Goal: Task Accomplishment & Management: Complete application form

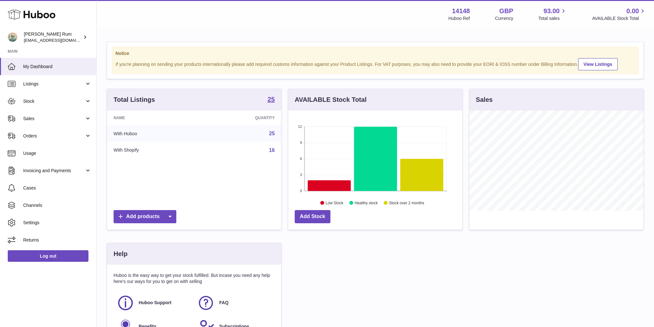
scroll to position [100, 174]
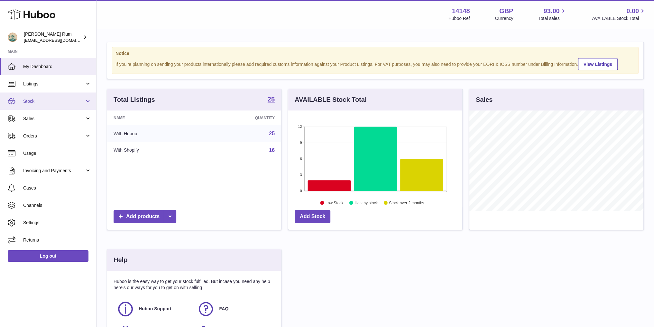
click at [43, 100] on span "Stock" at bounding box center [53, 101] width 61 height 6
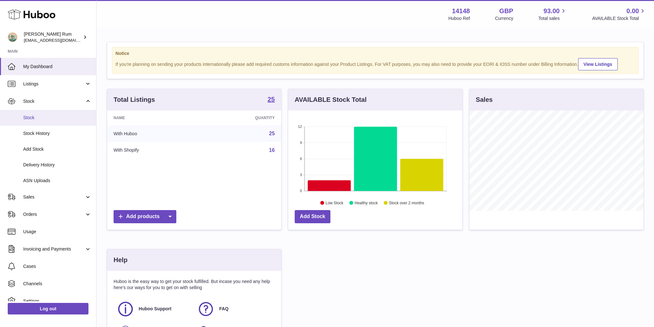
click at [33, 121] on link "Stock" at bounding box center [48, 118] width 96 height 16
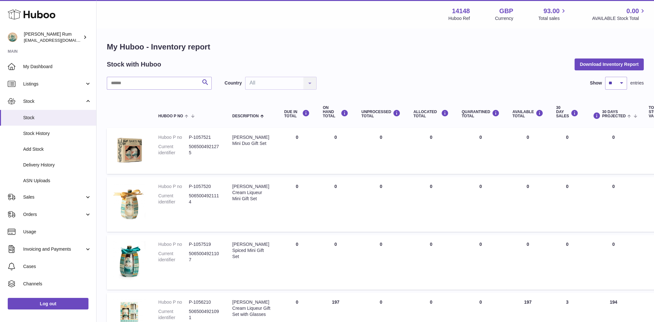
click at [397, 63] on div "Stock with Huboo Download Inventory Report" at bounding box center [375, 65] width 537 height 12
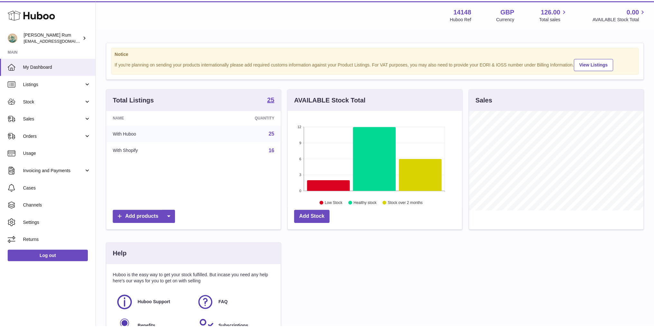
scroll to position [100, 176]
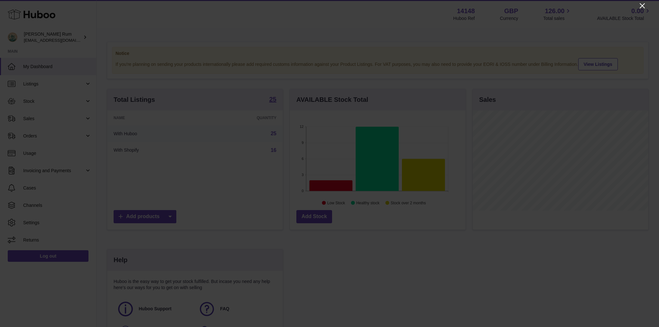
click at [640, 6] on icon "Close" at bounding box center [642, 6] width 8 height 8
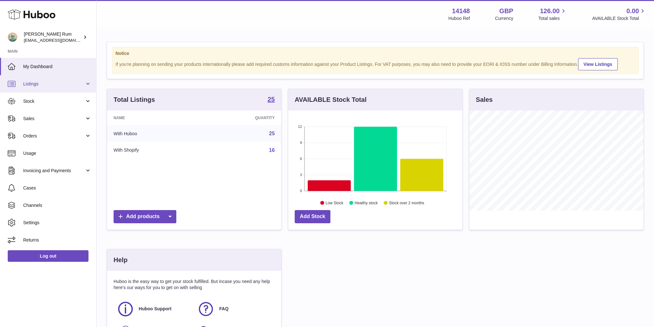
scroll to position [321585, 321511]
click at [51, 103] on span "Stock" at bounding box center [53, 101] width 61 height 6
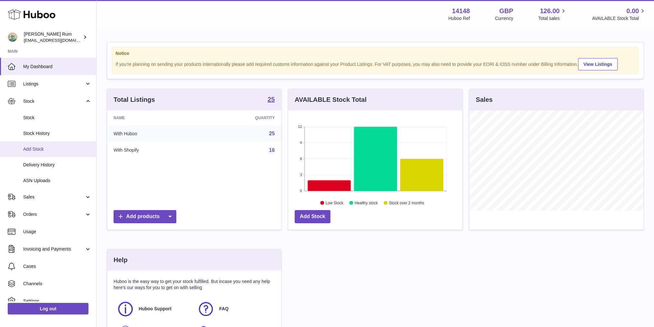
click at [38, 147] on span "Add Stock" at bounding box center [57, 149] width 68 height 6
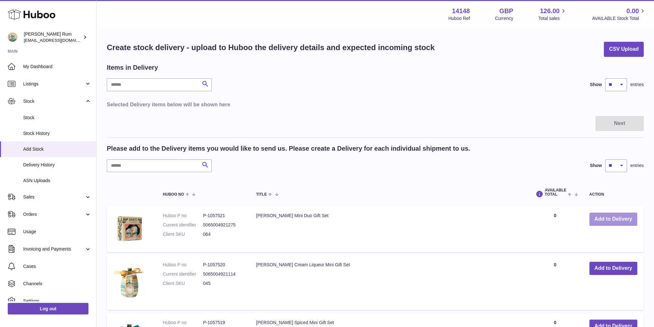
click at [620, 222] on button "Add to Delivery" at bounding box center [613, 219] width 48 height 13
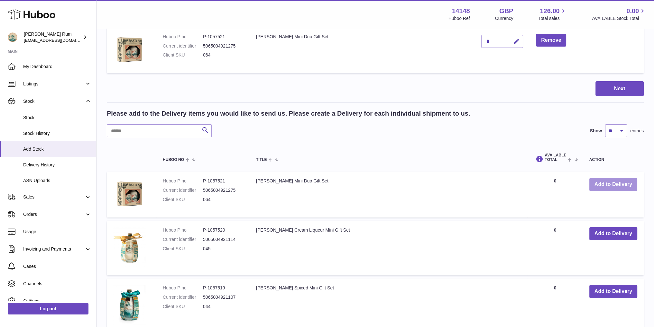
scroll to position [97, 0]
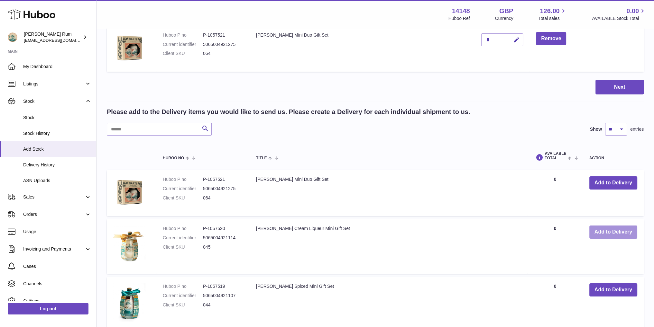
click at [611, 236] on button "Add to Delivery" at bounding box center [613, 232] width 48 height 13
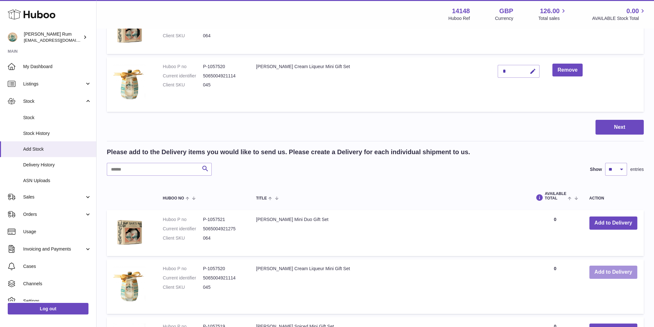
scroll to position [161, 0]
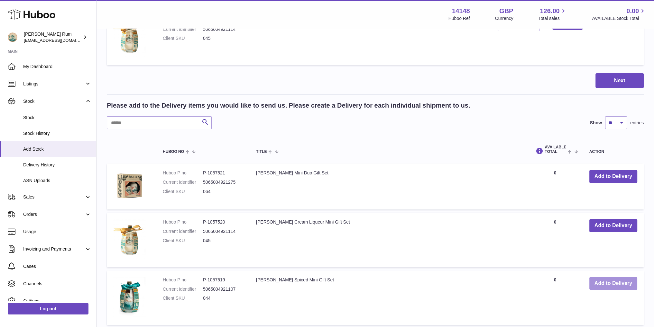
click at [616, 285] on button "Add to Delivery" at bounding box center [613, 283] width 48 height 13
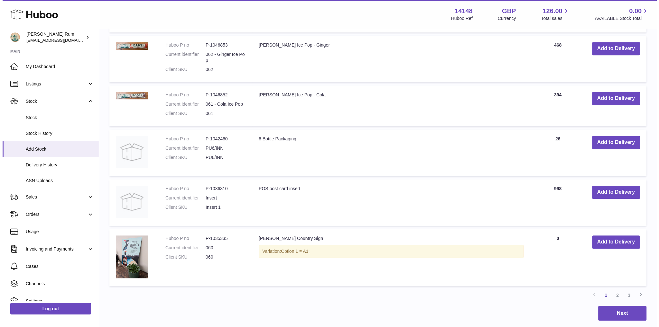
scroll to position [643, 0]
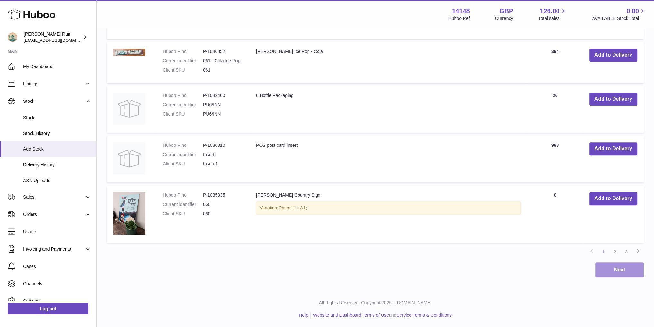
click at [629, 269] on button "Next" at bounding box center [619, 270] width 48 height 15
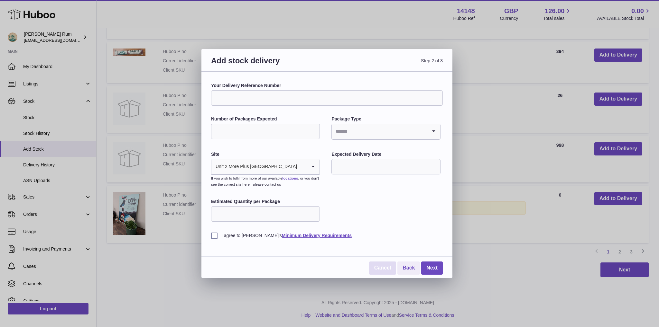
click at [391, 267] on link "Cancel" at bounding box center [382, 268] width 27 height 13
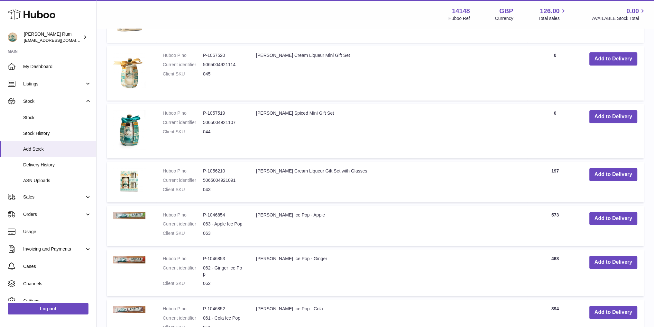
scroll to position [0, 0]
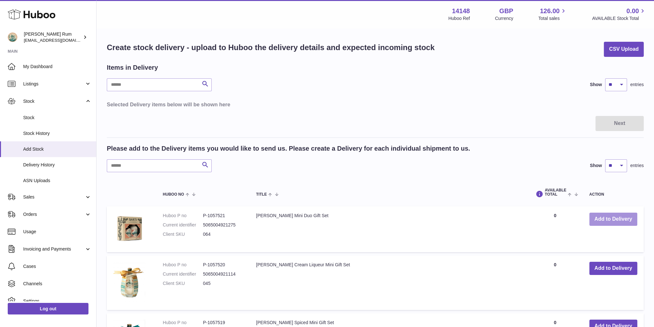
click at [611, 216] on button "Add to Delivery" at bounding box center [613, 219] width 48 height 13
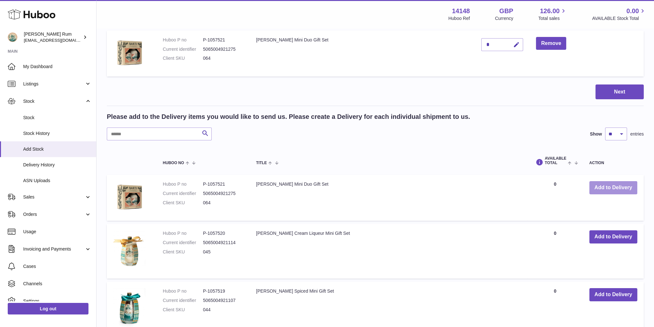
scroll to position [193, 0]
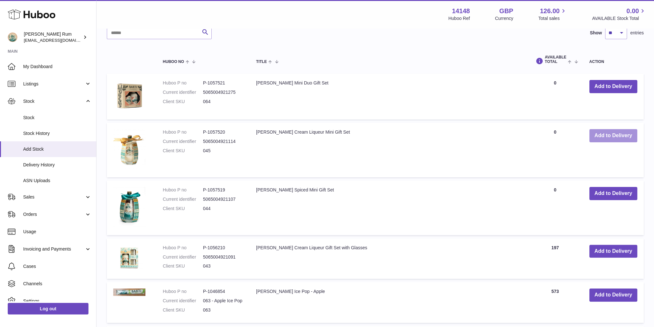
click at [612, 133] on button "Add to Delivery" at bounding box center [613, 135] width 48 height 13
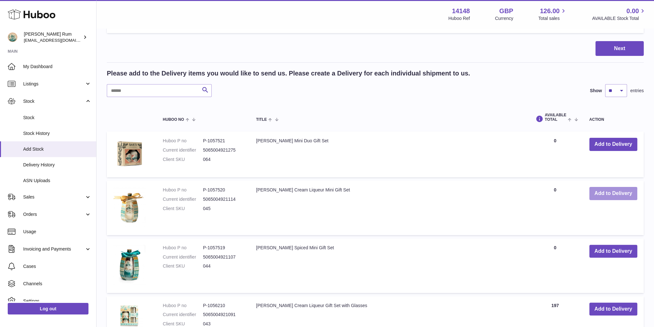
scroll to position [251, 0]
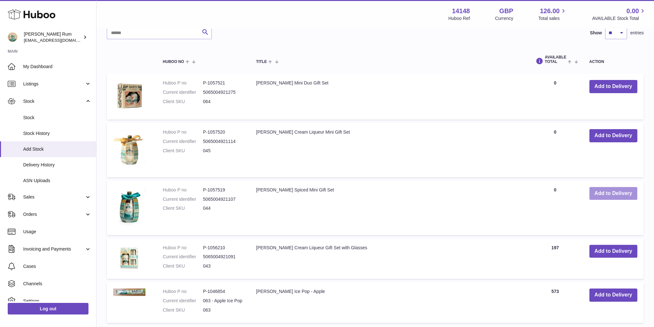
click at [613, 188] on button "Add to Delivery" at bounding box center [613, 193] width 48 height 13
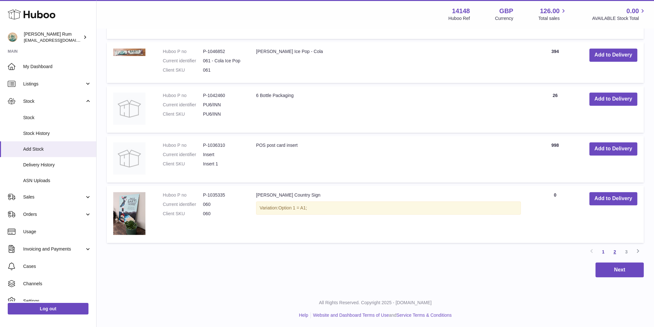
click at [613, 250] on link "2" at bounding box center [615, 252] width 12 height 12
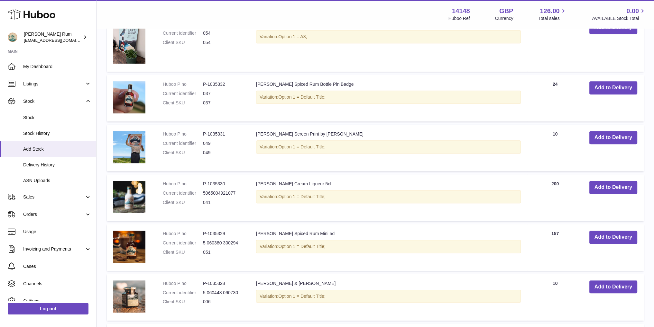
scroll to position [447, 0]
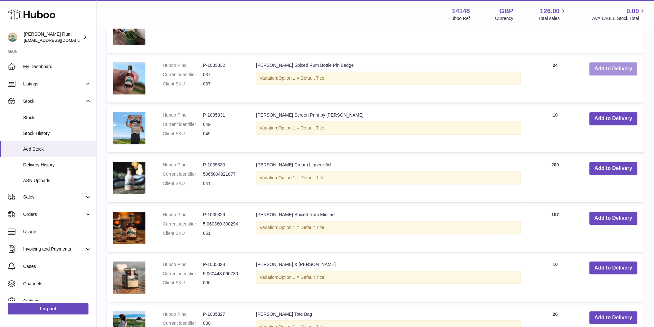
click at [609, 69] on button "Add to Delivery" at bounding box center [613, 68] width 48 height 13
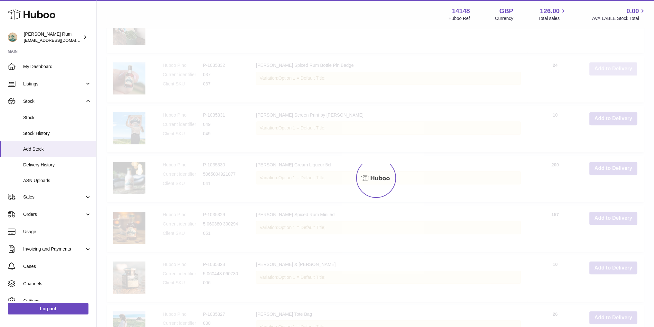
scroll to position [497, 0]
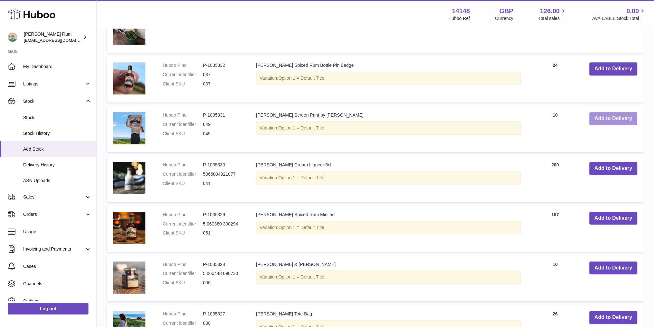
click at [630, 122] on button "Add to Delivery" at bounding box center [613, 118] width 48 height 13
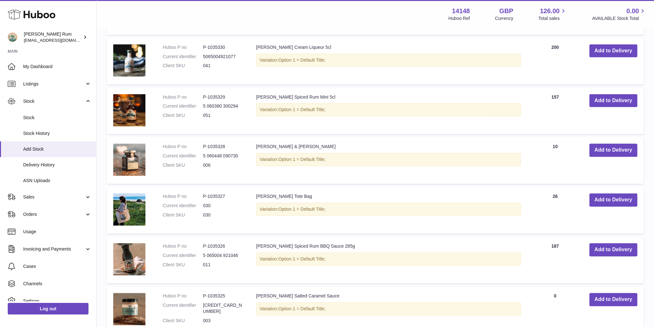
scroll to position [676, 0]
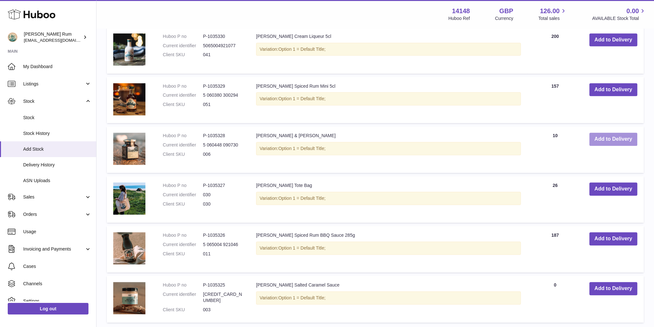
click at [614, 139] on button "Add to Delivery" at bounding box center [613, 139] width 48 height 13
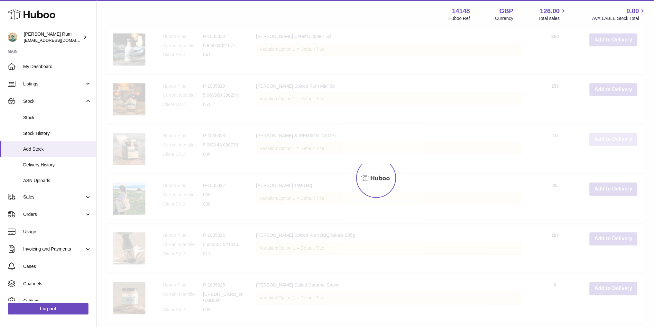
scroll to position [725, 0]
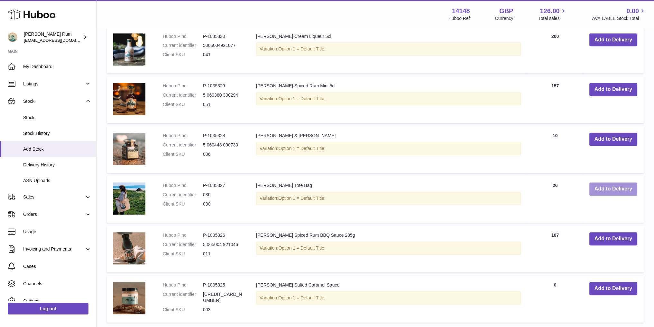
click at [617, 188] on button "Add to Delivery" at bounding box center [613, 189] width 48 height 13
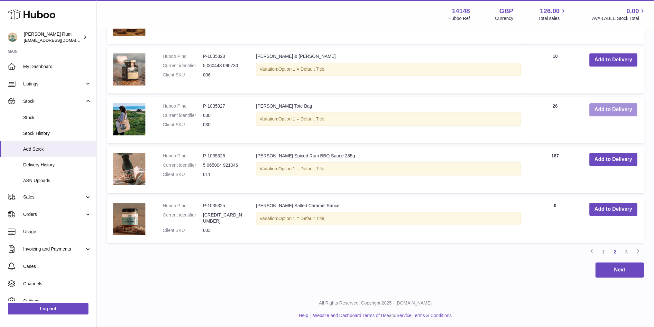
scroll to position [855, 0]
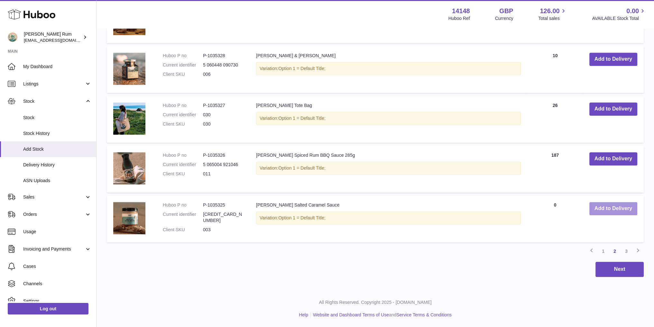
click at [604, 209] on button "Add to Delivery" at bounding box center [613, 208] width 48 height 13
click at [627, 249] on link "3" at bounding box center [627, 252] width 12 height 12
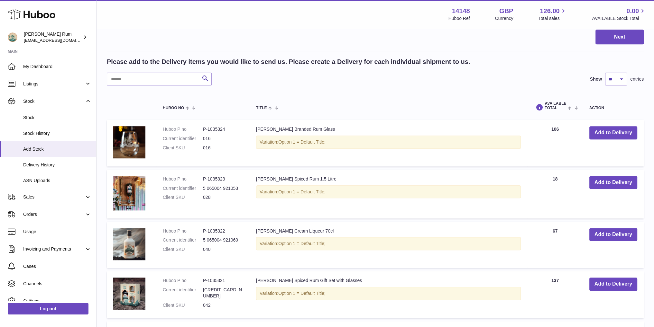
scroll to position [511, 0]
click at [620, 183] on button "Add to Delivery" at bounding box center [613, 183] width 48 height 13
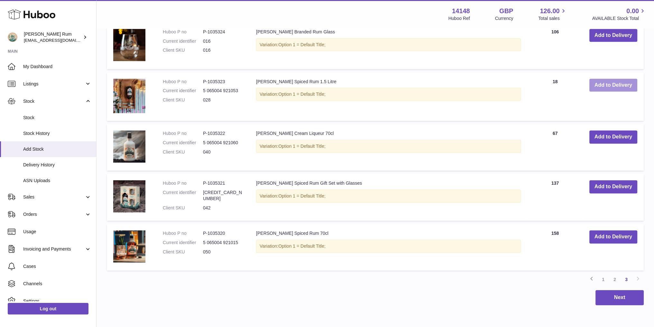
scroll to position [672, 0]
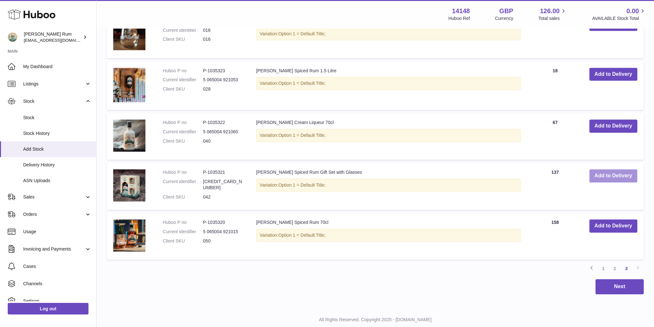
click at [603, 175] on button "Add to Delivery" at bounding box center [613, 176] width 48 height 13
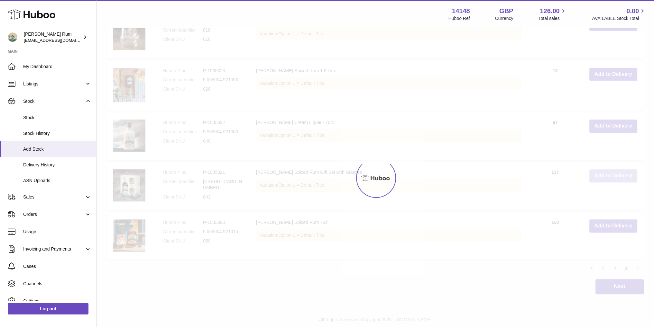
scroll to position [722, 0]
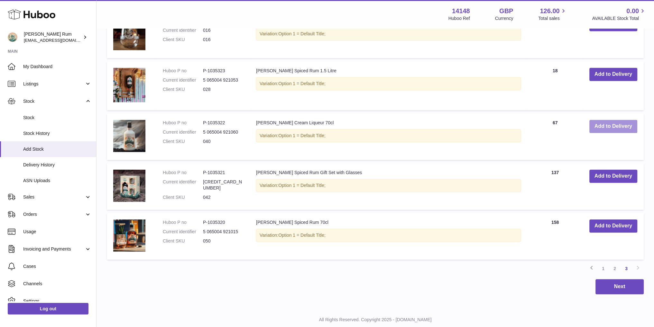
click at [618, 124] on button "Add to Delivery" at bounding box center [613, 126] width 48 height 13
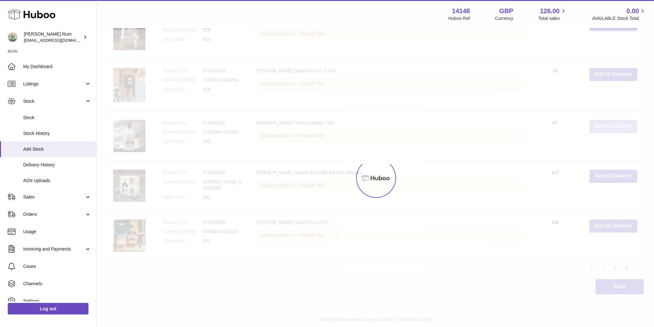
scroll to position [739, 0]
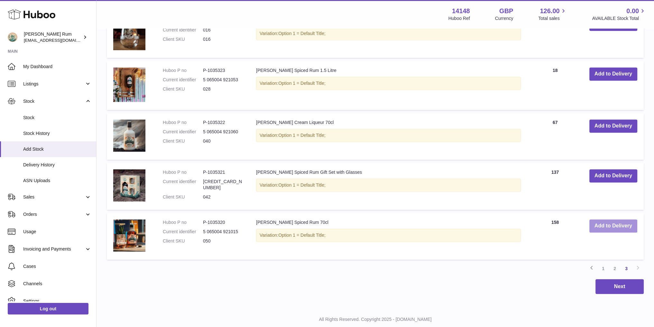
click at [621, 228] on button "Add to Delivery" at bounding box center [613, 226] width 48 height 13
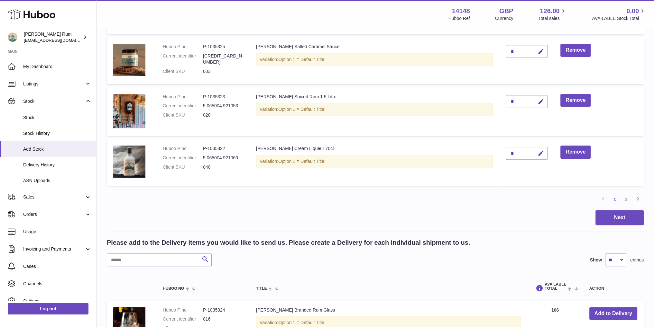
scroll to position [450, 0]
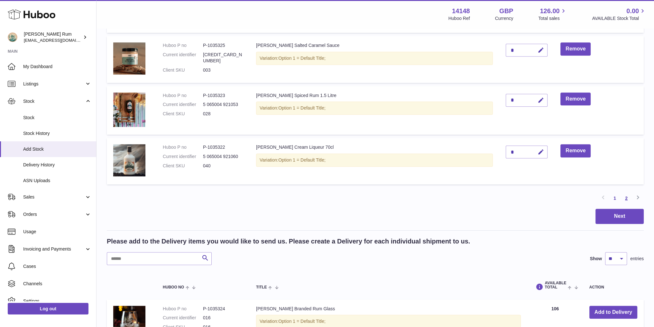
click at [630, 198] on link "2" at bounding box center [627, 199] width 12 height 12
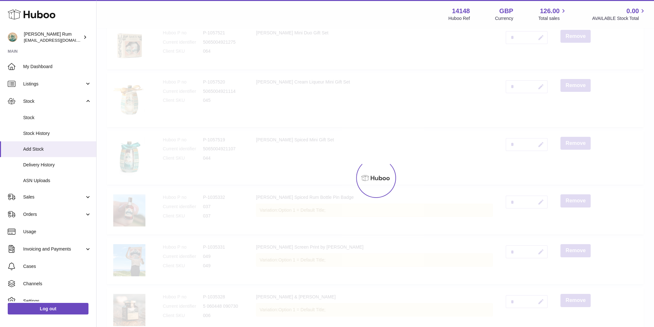
scroll to position [29, 0]
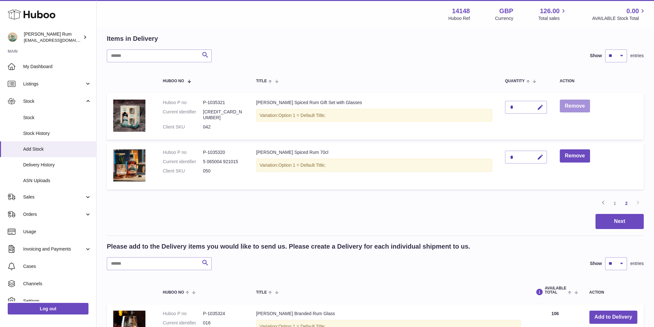
click at [561, 106] on button "Remove" at bounding box center [575, 106] width 30 height 13
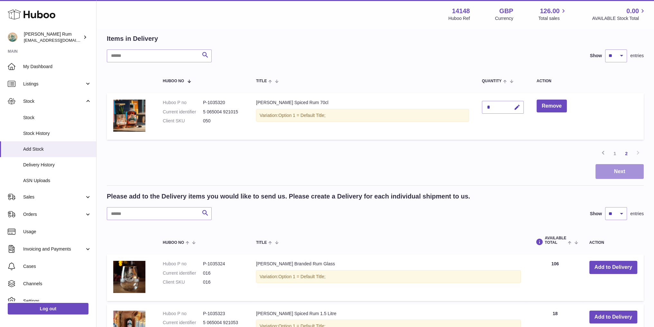
click at [632, 171] on button "Next" at bounding box center [619, 171] width 48 height 15
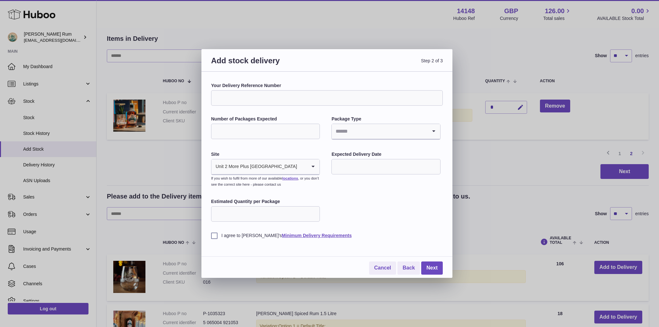
click at [267, 99] on input "Your Delivery Reference Number" at bounding box center [327, 97] width 232 height 15
type input "**********"
click at [258, 130] on input "Number of Packages Expected" at bounding box center [265, 131] width 109 height 15
click at [375, 132] on input "Search for option" at bounding box center [379, 131] width 95 height 15
click at [355, 157] on li "Pallets" at bounding box center [385, 161] width 107 height 13
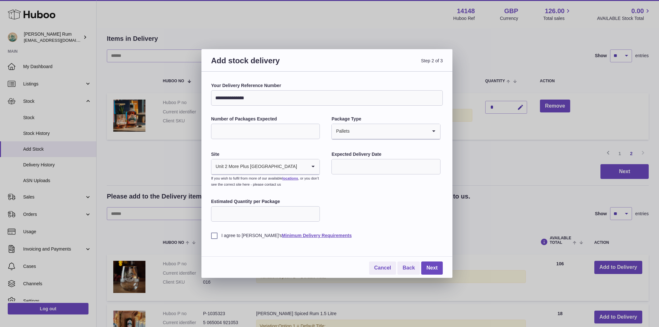
click at [293, 133] on input "Number of Packages Expected" at bounding box center [265, 131] width 109 height 15
type input "*"
click at [293, 184] on li "🇬🇧 | Unit 2 More Plus Central Park" at bounding box center [265, 184] width 107 height 13
click at [392, 167] on input "text" at bounding box center [385, 166] width 109 height 15
click at [344, 230] on span "15" at bounding box center [342, 233] width 12 height 12
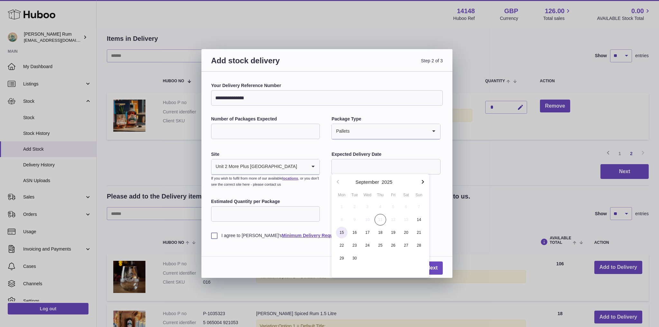
type input "**********"
click at [351, 213] on div "**********" at bounding box center [327, 161] width 232 height 156
click at [253, 216] on input "Estimated Quantity per Package" at bounding box center [265, 214] width 109 height 15
drag, startPoint x: 235, startPoint y: 212, endPoint x: 205, endPoint y: 213, distance: 29.9
click at [205, 213] on div "**********" at bounding box center [326, 175] width 251 height 207
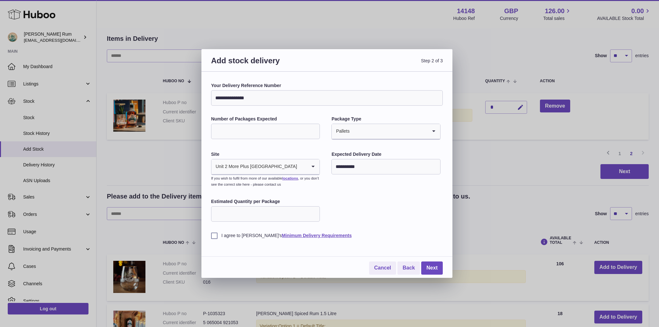
type input "***"
click at [213, 235] on label "I agree to Huboo's Minimum Delivery Requirements" at bounding box center [327, 236] width 232 height 6
click at [427, 269] on link "Next" at bounding box center [432, 268] width 22 height 13
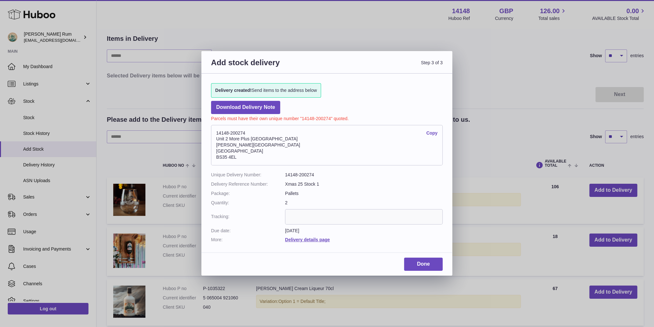
click at [350, 118] on p "Parcels must have their own unique number "14148-200274" quoted." at bounding box center [327, 118] width 232 height 8
drag, startPoint x: 223, startPoint y: 121, endPoint x: 229, endPoint y: 122, distance: 6.2
click at [229, 122] on div "Delivery created! Send items to the address below Download Delivery Note Parcel…" at bounding box center [326, 160] width 251 height 173
click at [349, 110] on div "Delivery created! Send items to the address below Download Delivery Note Parcel…" at bounding box center [326, 160] width 251 height 173
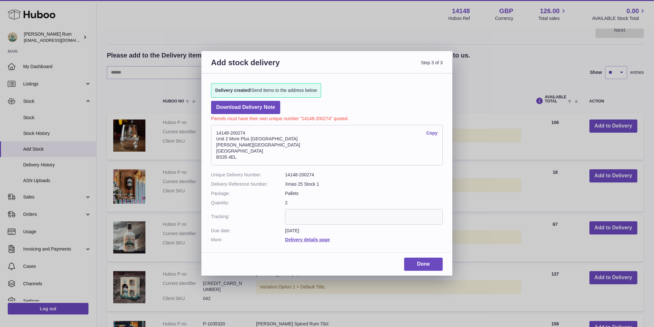
scroll to position [0, 0]
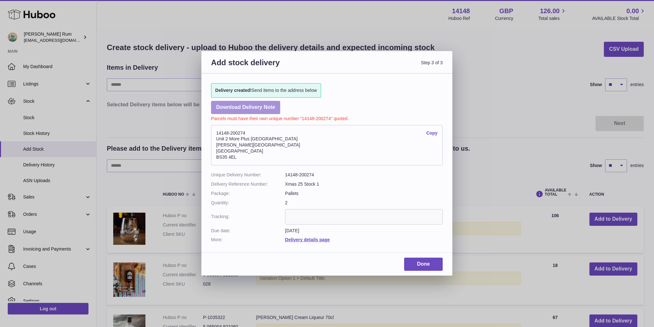
click at [263, 106] on link "Download Delivery Note" at bounding box center [245, 107] width 69 height 13
click at [287, 91] on span "Delivery created! Send items to the address below" at bounding box center [266, 90] width 102 height 6
click at [314, 222] on input "text" at bounding box center [364, 216] width 158 height 15
click at [426, 263] on link "Done" at bounding box center [423, 264] width 39 height 13
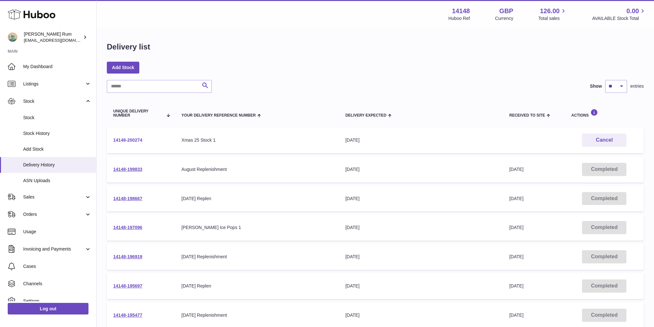
click at [132, 140] on link "14148-200274" at bounding box center [127, 140] width 29 height 5
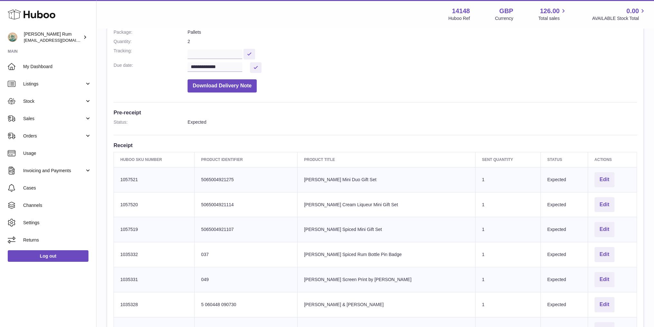
scroll to position [97, 0]
click at [596, 180] on button "Edit" at bounding box center [604, 180] width 20 height 15
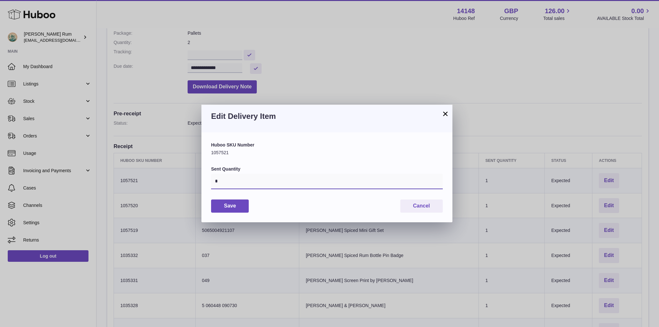
drag, startPoint x: 279, startPoint y: 183, endPoint x: 207, endPoint y: 179, distance: 72.2
click at [206, 180] on div "Huboo SKU Number 1057521 Sent Quantity * Save Cancel" at bounding box center [326, 178] width 251 height 90
type input "***"
click at [241, 207] on button "Save" at bounding box center [230, 206] width 38 height 13
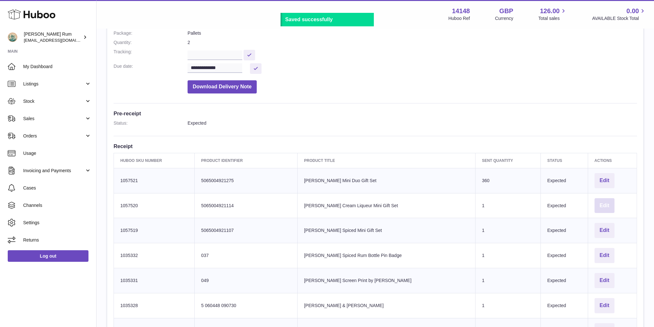
click at [594, 207] on button "Edit" at bounding box center [604, 205] width 20 height 15
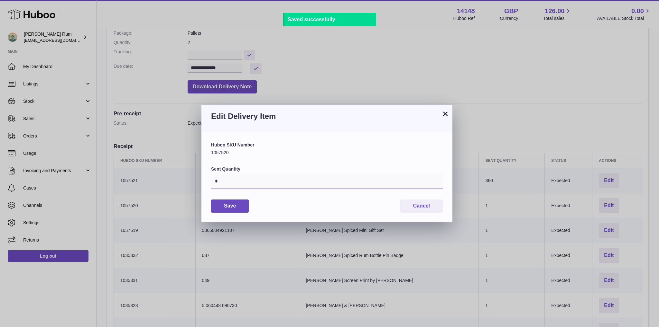
drag, startPoint x: 270, startPoint y: 184, endPoint x: 198, endPoint y: 184, distance: 72.1
click at [198, 184] on div "× Edit Delivery Item Huboo SKU Number 1057520 Sent Quantity * Save Cancel" at bounding box center [329, 163] width 659 height 327
type input "**"
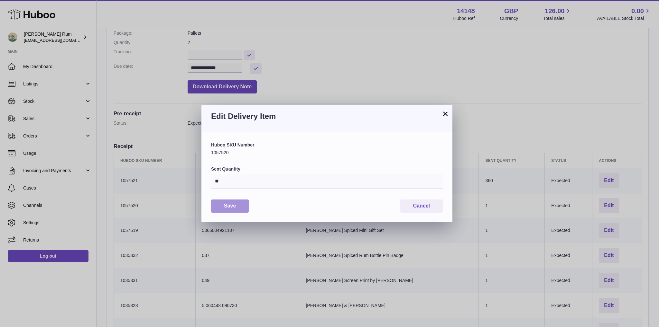
click at [230, 207] on button "Save" at bounding box center [230, 206] width 38 height 13
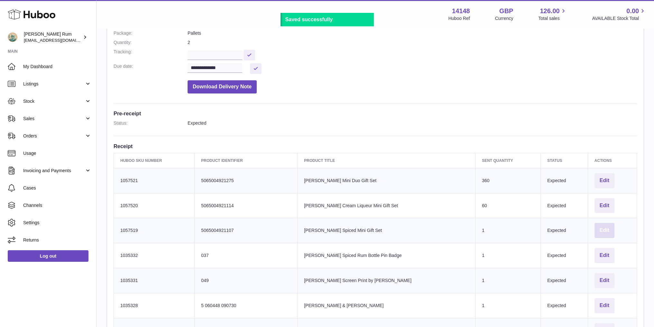
click at [594, 226] on button "Edit" at bounding box center [604, 230] width 20 height 15
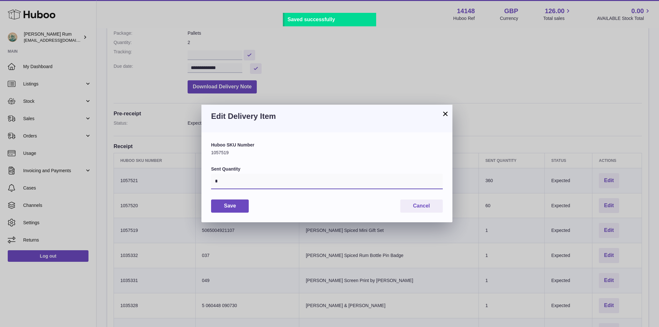
drag, startPoint x: 242, startPoint y: 180, endPoint x: 199, endPoint y: 181, distance: 42.5
click at [199, 181] on div "× Edit Delivery Item Huboo SKU Number 1057519 Sent Quantity * Save Cancel" at bounding box center [329, 163] width 659 height 327
type input "**"
click at [224, 202] on button "Save" at bounding box center [230, 206] width 38 height 13
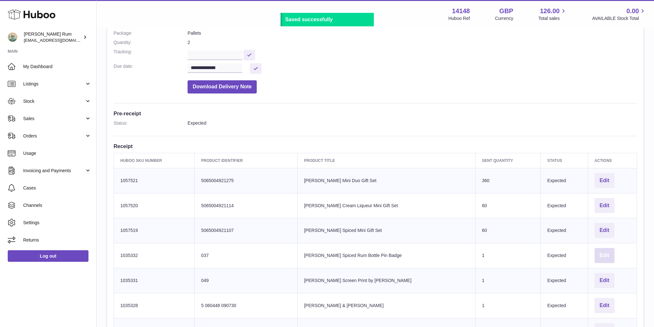
click at [603, 256] on button "Edit" at bounding box center [604, 255] width 20 height 15
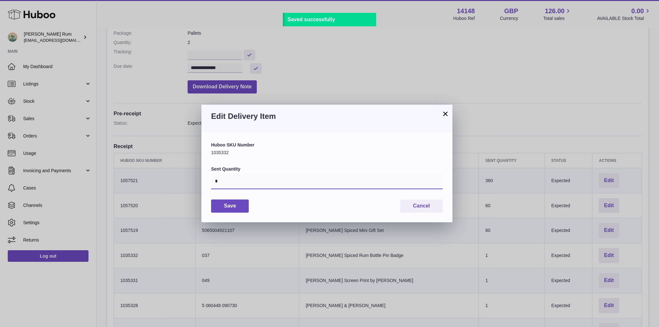
click at [255, 182] on input "*" at bounding box center [327, 181] width 232 height 15
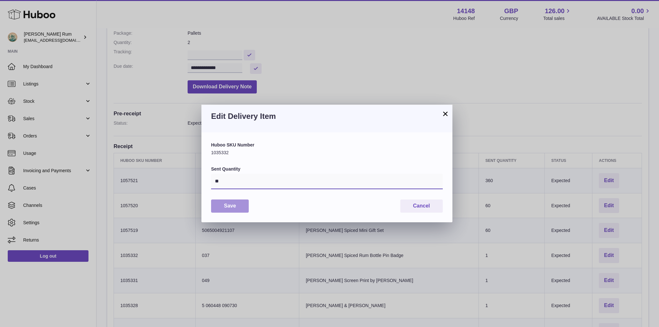
type input "**"
click at [229, 209] on button "Save" at bounding box center [230, 206] width 38 height 13
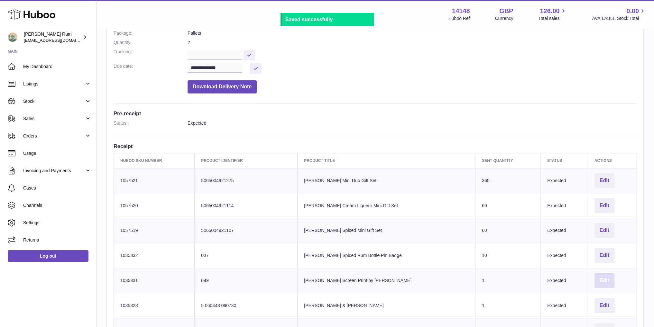
click at [597, 284] on button "Edit" at bounding box center [604, 280] width 20 height 15
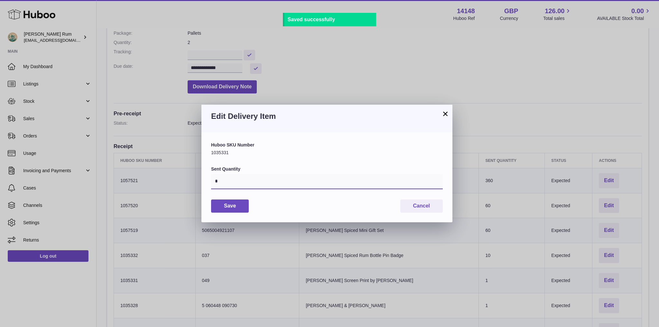
click at [290, 182] on input "*" at bounding box center [327, 181] width 232 height 15
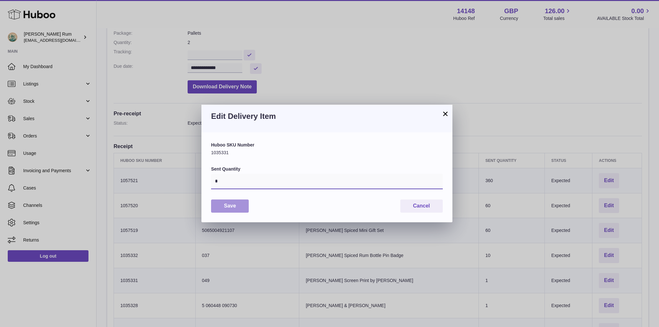
type input "*"
click at [233, 210] on button "Save" at bounding box center [230, 206] width 38 height 13
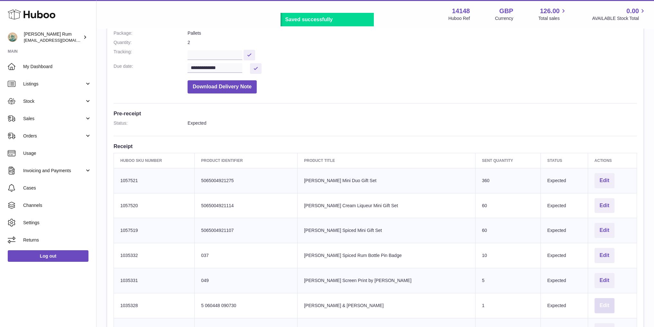
click at [602, 309] on button "Edit" at bounding box center [604, 306] width 20 height 15
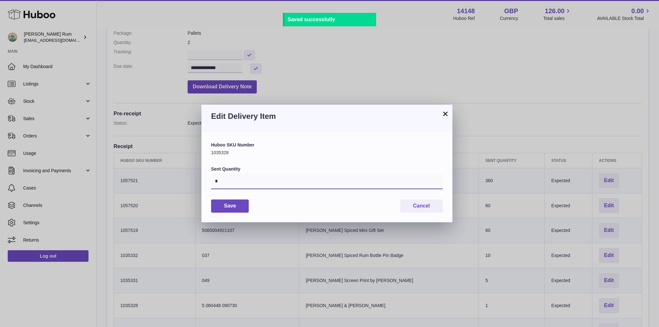
drag, startPoint x: 228, startPoint y: 182, endPoint x: 200, endPoint y: 183, distance: 28.3
click at [201, 182] on div "× Edit Delivery Item Huboo SKU Number 1035328 Sent Quantity * Save Cancel" at bounding box center [329, 163] width 659 height 327
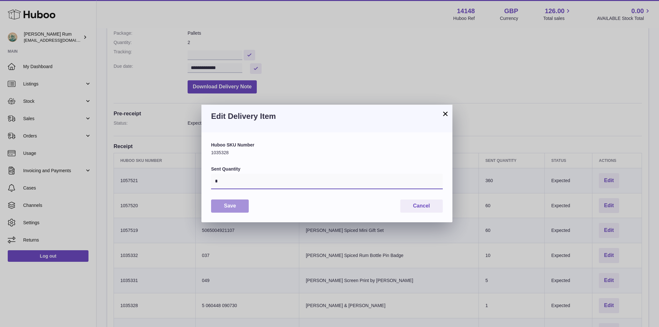
type input "*"
click at [232, 207] on button "Save" at bounding box center [230, 206] width 38 height 13
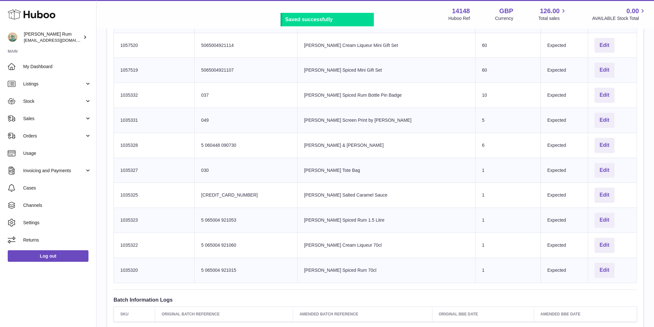
scroll to position [257, 0]
click at [596, 170] on button "Edit" at bounding box center [604, 170] width 20 height 15
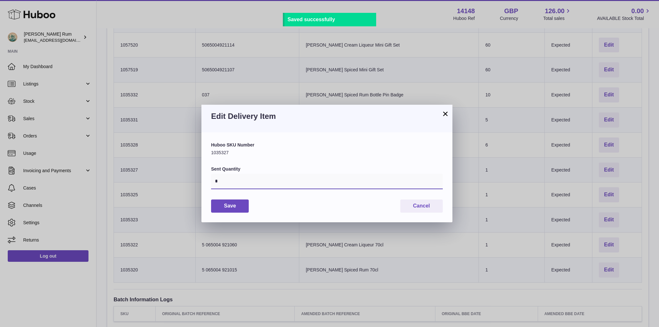
drag, startPoint x: 284, startPoint y: 181, endPoint x: 285, endPoint y: 184, distance: 3.7
click at [284, 181] on input "*" at bounding box center [327, 181] width 232 height 15
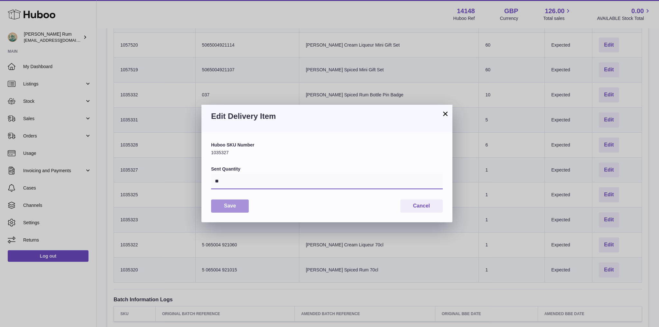
type input "**"
click at [228, 203] on button "Save" at bounding box center [230, 206] width 38 height 13
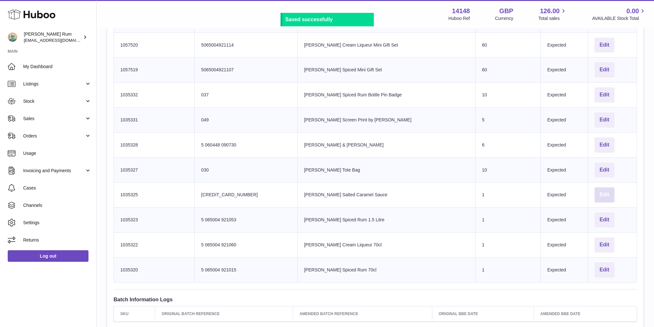
click at [597, 197] on button "Edit" at bounding box center [604, 195] width 20 height 15
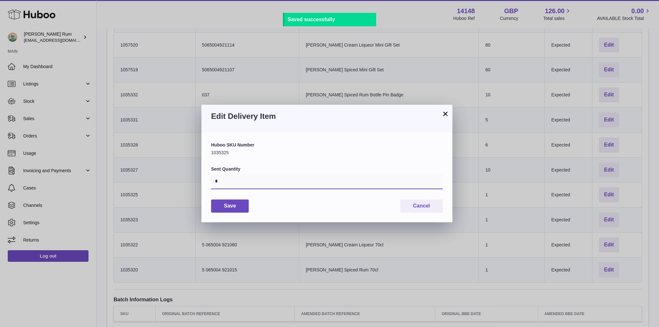
drag, startPoint x: 297, startPoint y: 183, endPoint x: 194, endPoint y: 173, distance: 103.4
click at [194, 173] on div "× Edit Delivery Item Huboo SKU Number 1035325 Sent Quantity * Save Cancel" at bounding box center [329, 163] width 659 height 327
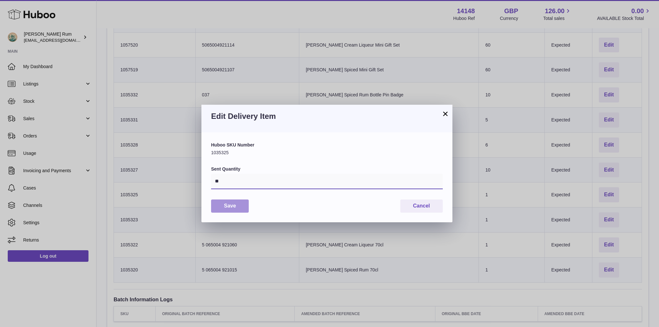
type input "**"
click at [231, 203] on button "Save" at bounding box center [230, 206] width 38 height 13
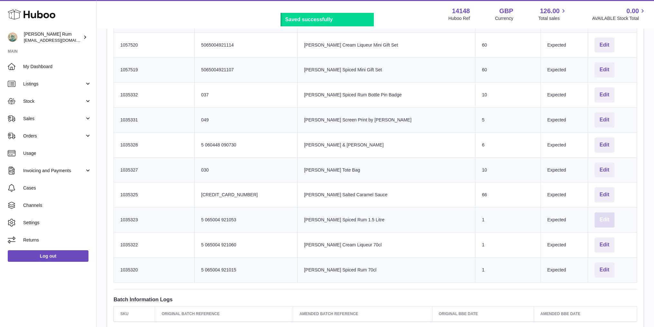
click at [597, 217] on button "Edit" at bounding box center [604, 220] width 20 height 15
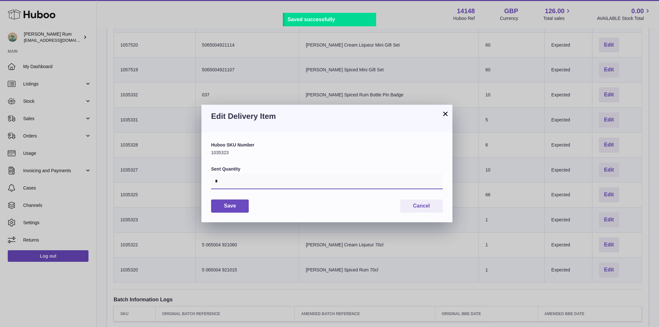
drag, startPoint x: 278, startPoint y: 182, endPoint x: 177, endPoint y: 176, distance: 101.8
click at [177, 176] on div "× Edit Delivery Item Huboo SKU Number 1035323 Sent Quantity * Save Cancel" at bounding box center [329, 163] width 659 height 327
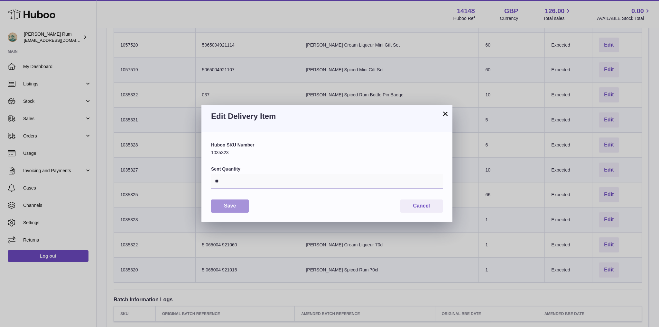
type input "**"
click at [224, 207] on button "Save" at bounding box center [230, 206] width 38 height 13
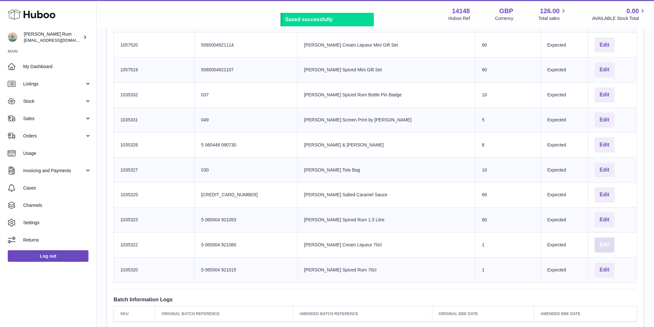
click at [600, 244] on button "Edit" at bounding box center [604, 245] width 20 height 15
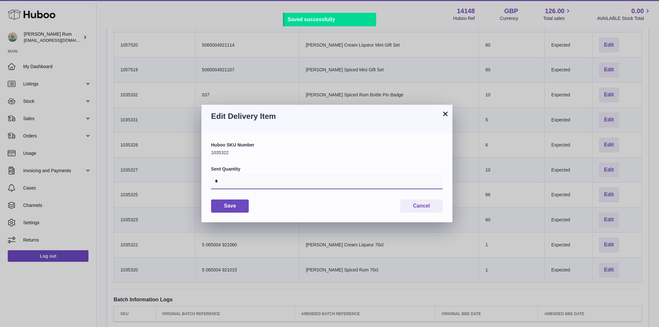
drag, startPoint x: 301, startPoint y: 183, endPoint x: 197, endPoint y: 179, distance: 104.3
click at [197, 179] on div "× Edit Delivery Item Huboo SKU Number 1035322 Sent Quantity * Save Cancel" at bounding box center [329, 163] width 659 height 327
type input "***"
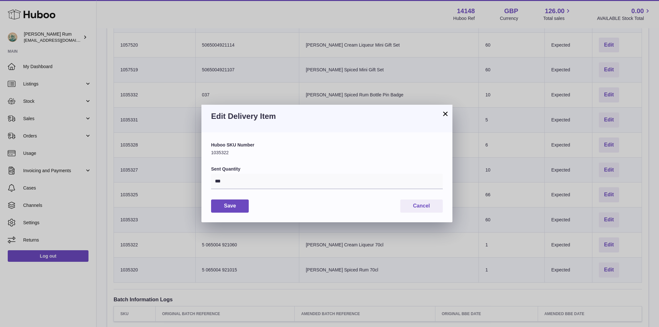
click at [252, 207] on div "Save Cancel" at bounding box center [327, 206] width 232 height 13
click at [245, 207] on button "Save" at bounding box center [230, 206] width 38 height 13
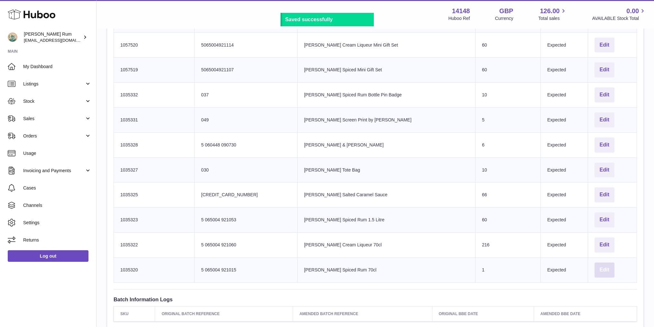
click at [599, 269] on button "Edit" at bounding box center [604, 270] width 20 height 15
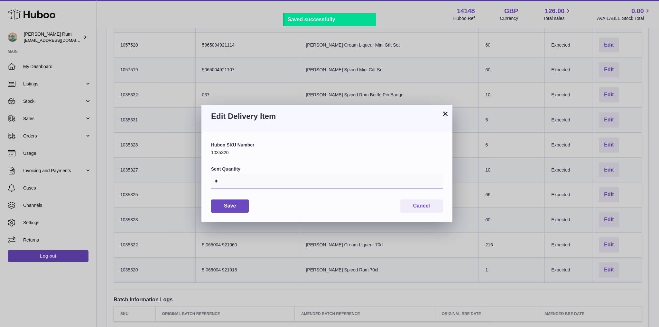
drag, startPoint x: 233, startPoint y: 177, endPoint x: 181, endPoint y: 178, distance: 52.1
click at [181, 178] on div "× Edit Delivery Item Huboo SKU Number 1035320 Sent Quantity * Save Cancel" at bounding box center [329, 163] width 659 height 327
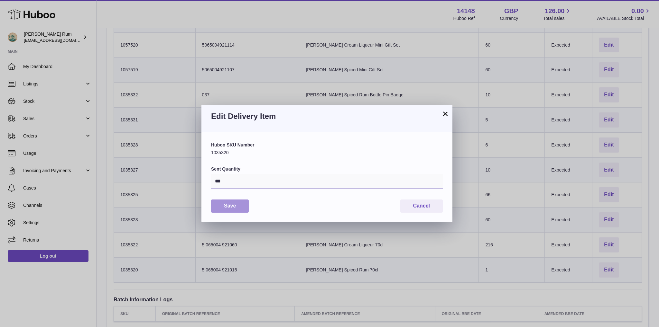
type input "***"
click at [226, 210] on button "Save" at bounding box center [230, 206] width 38 height 13
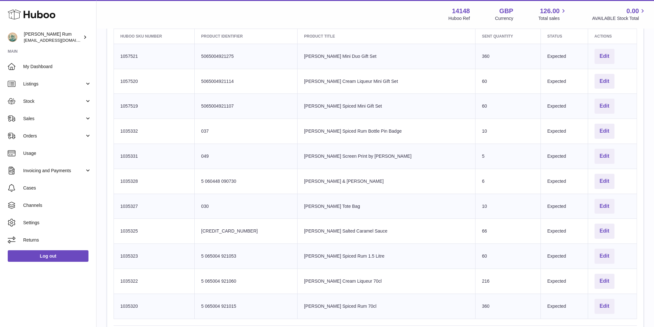
scroll to position [81, 0]
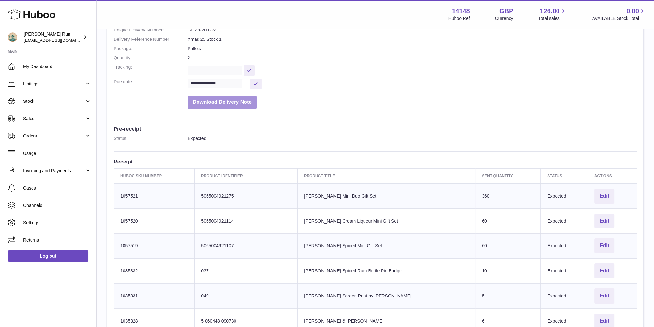
click at [242, 104] on button "Download Delivery Note" at bounding box center [222, 102] width 69 height 13
drag, startPoint x: 475, startPoint y: 75, endPoint x: 250, endPoint y: 0, distance: 236.8
click at [475, 74] on dd at bounding box center [412, 69] width 449 height 11
click at [353, 73] on dd at bounding box center [412, 69] width 449 height 11
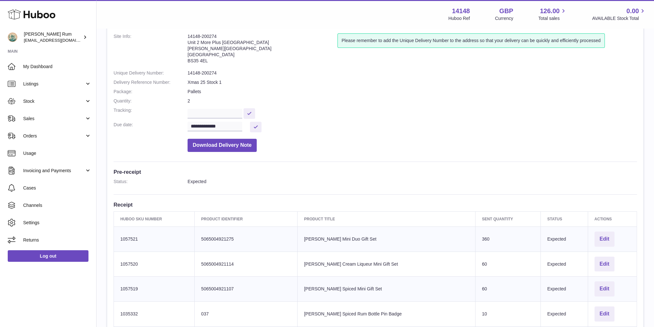
scroll to position [0, 0]
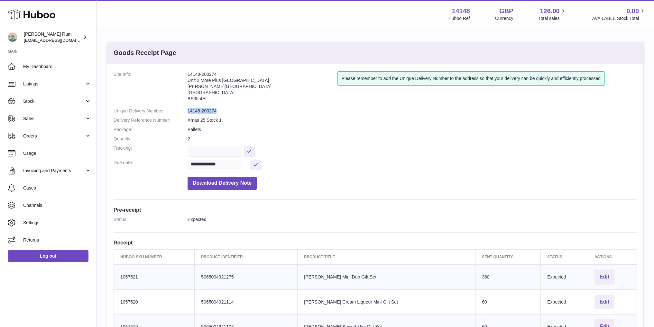
drag, startPoint x: 213, startPoint y: 112, endPoint x: 188, endPoint y: 112, distance: 25.7
click at [188, 112] on dd "14148-200274" at bounding box center [412, 111] width 449 height 6
copy dd "14148-200274"
click at [335, 161] on dd "**********" at bounding box center [412, 165] width 449 height 11
